Goal: Download file/media

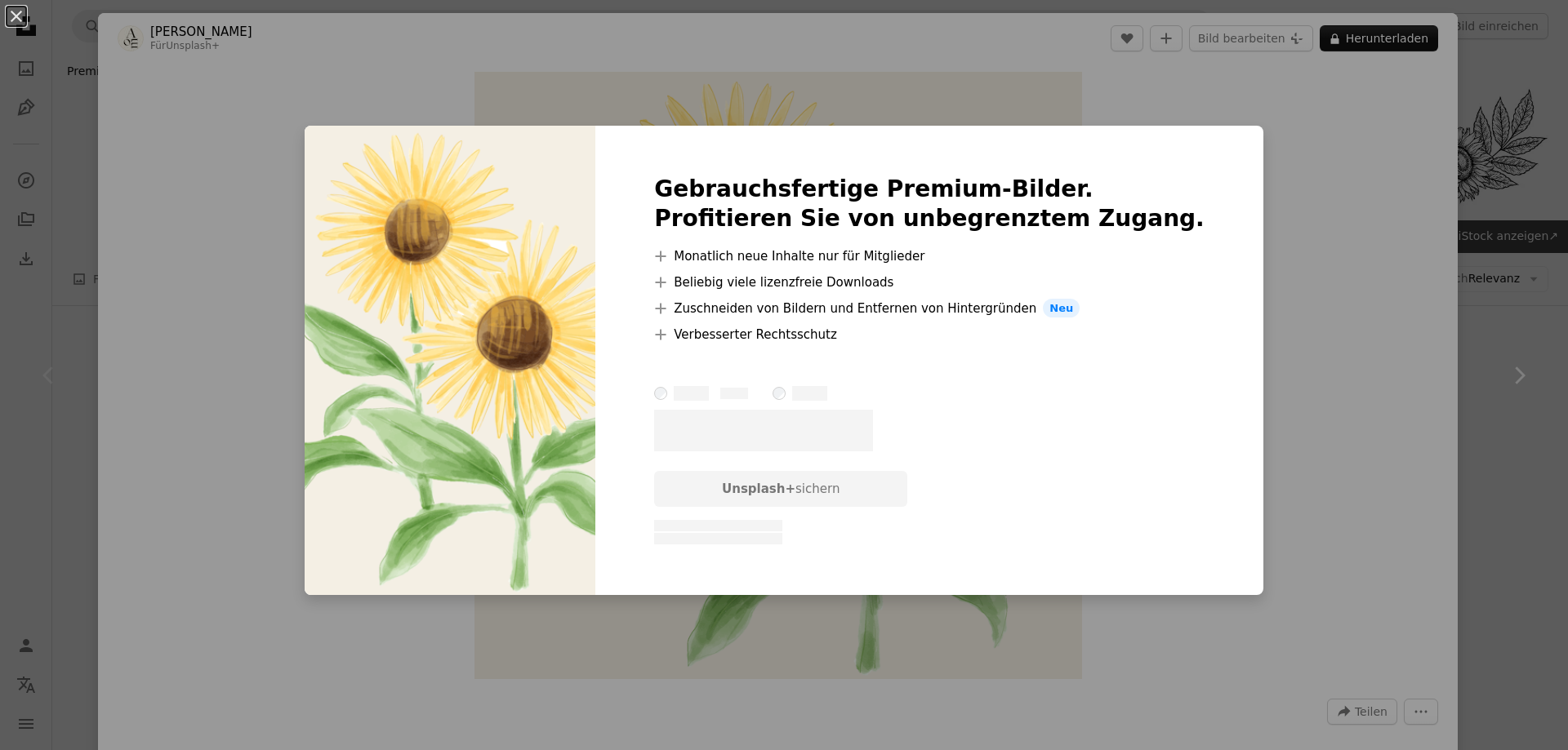
scroll to position [327, 0]
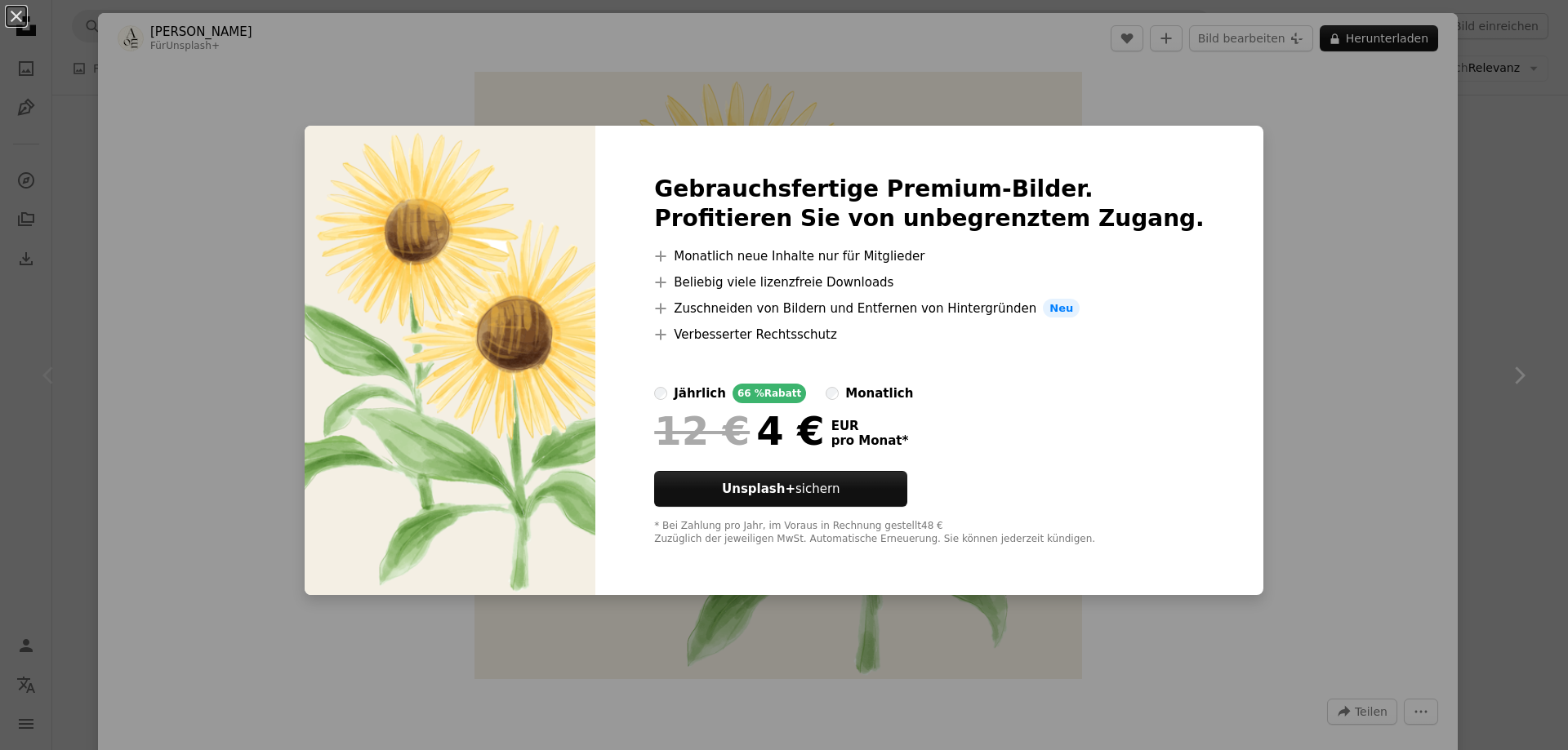
click at [1450, 230] on div "An X shape Gebrauchsfertige Premium-Bilder. Profitieren Sie von unbegrenztem Zu…" at bounding box center [784, 375] width 1568 height 750
